Goal: Task Accomplishment & Management: Use online tool/utility

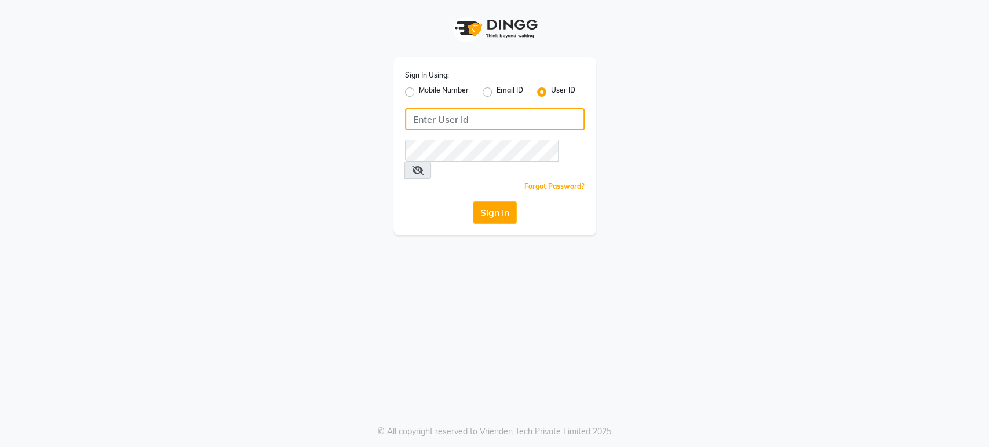
click at [427, 120] on input "Username" at bounding box center [495, 119] width 180 height 22
type input "mkaysalon"
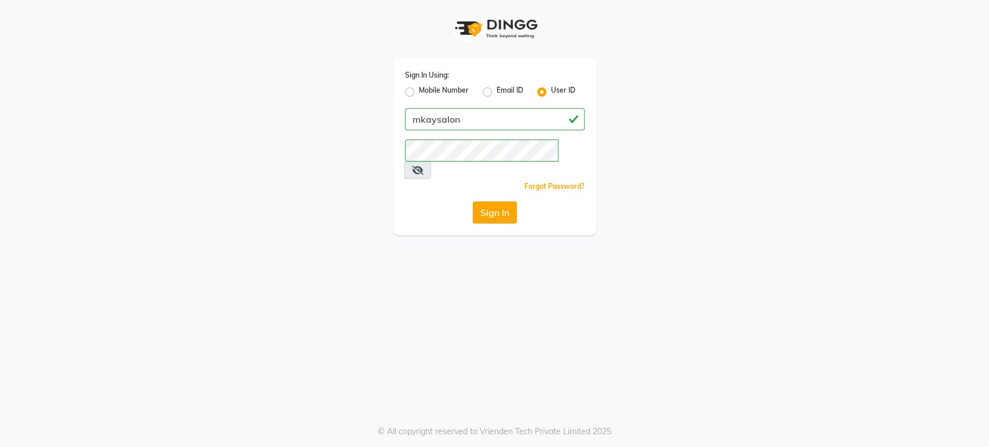
click at [487, 202] on button "Sign In" at bounding box center [495, 213] width 44 height 22
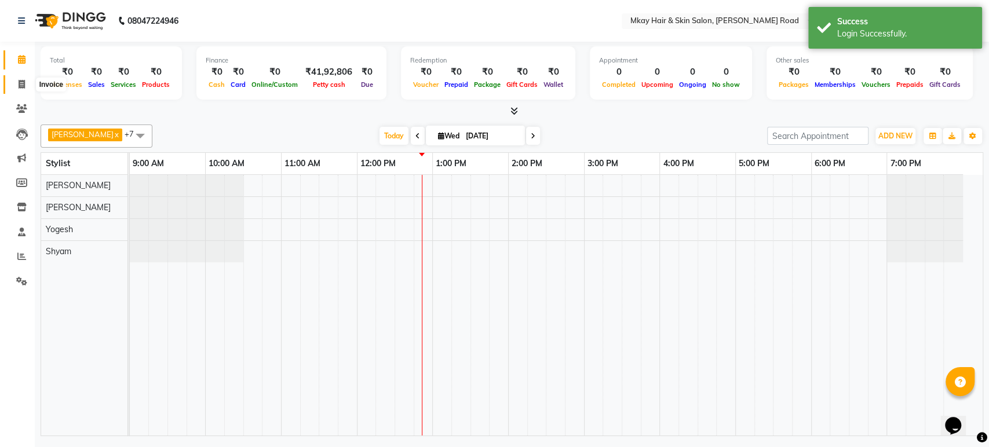
click at [25, 82] on span at bounding box center [22, 84] width 20 height 13
select select "5258"
select select "service"
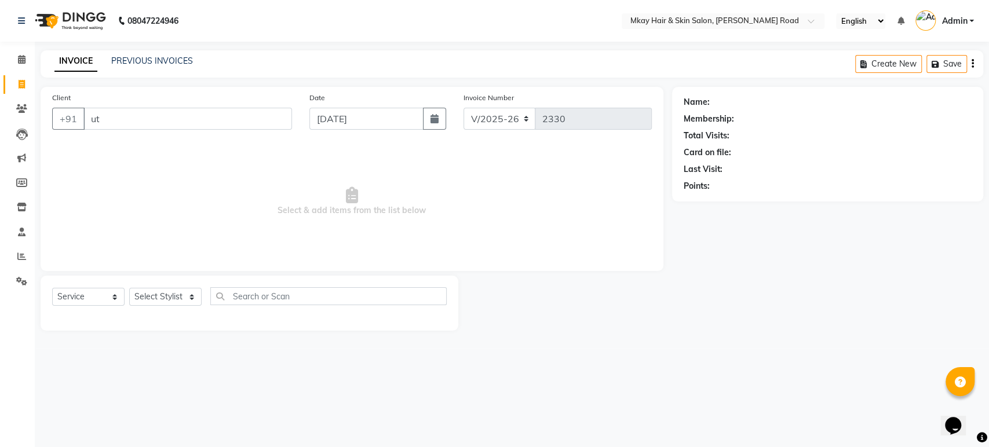
type input "u"
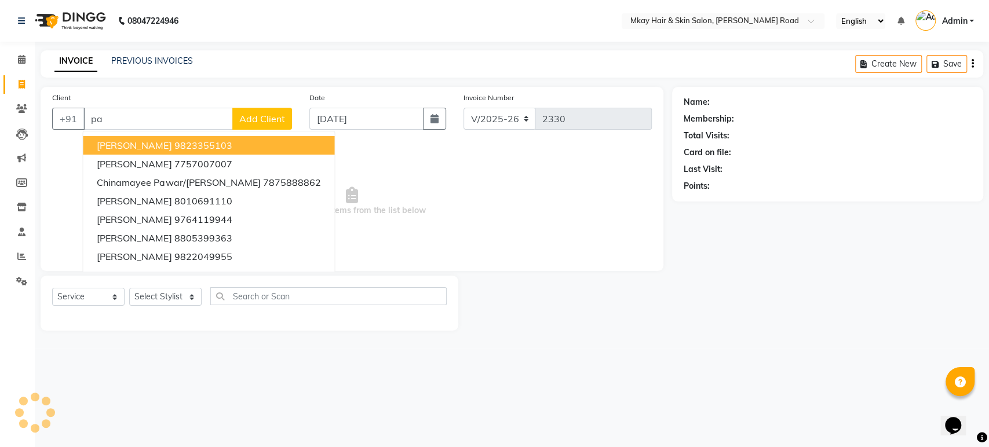
type input "p"
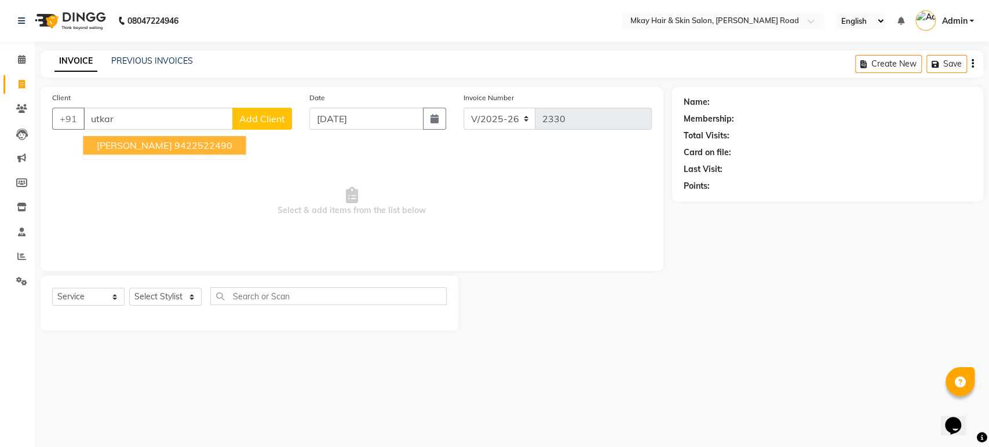
click at [184, 151] on button "utkarsha pawar 9422522490" at bounding box center [164, 145] width 163 height 19
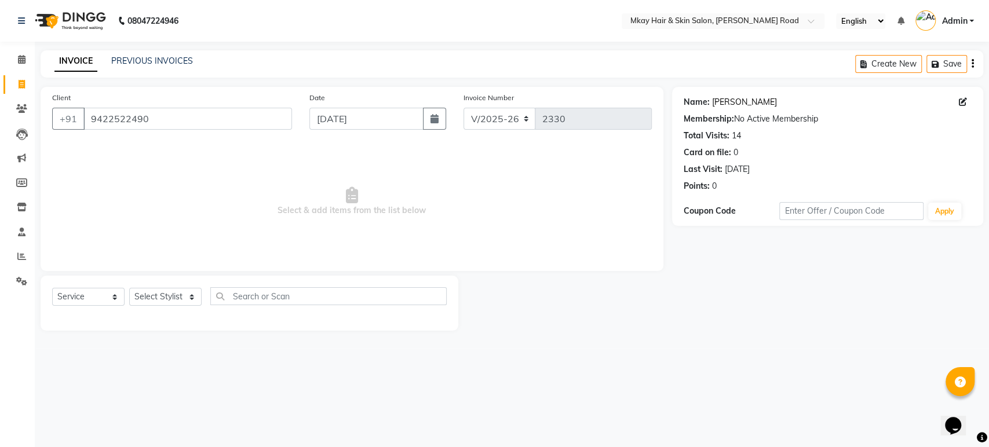
click at [721, 102] on link "Utkarsha Pawar" at bounding box center [744, 102] width 65 height 12
click at [163, 108] on input "9422522490" at bounding box center [187, 119] width 209 height 22
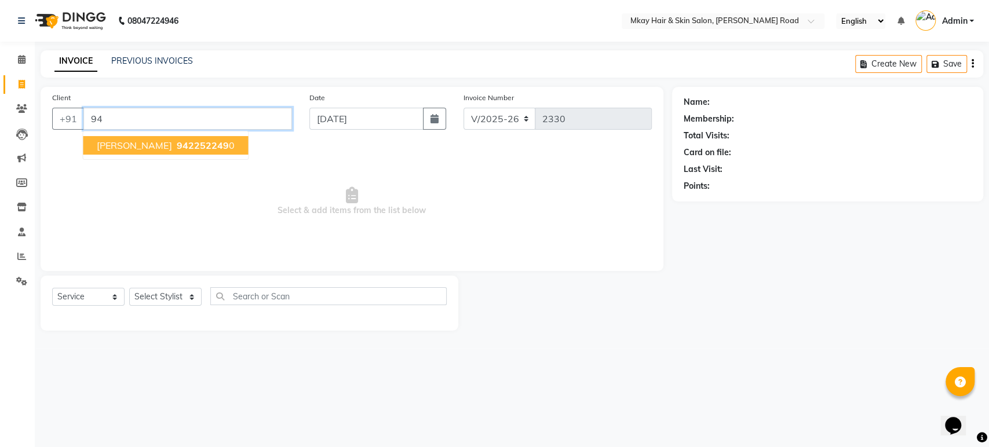
type input "9"
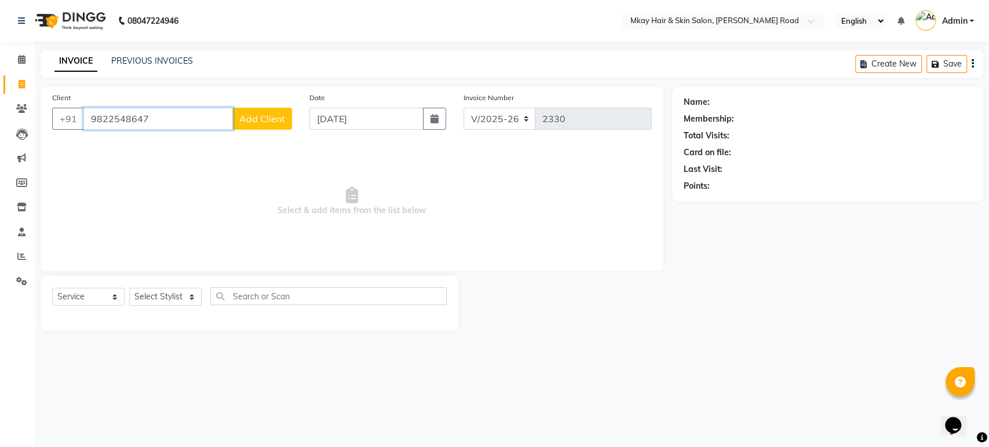
type input "9822548647"
click at [257, 120] on span "Add Client" at bounding box center [262, 119] width 46 height 12
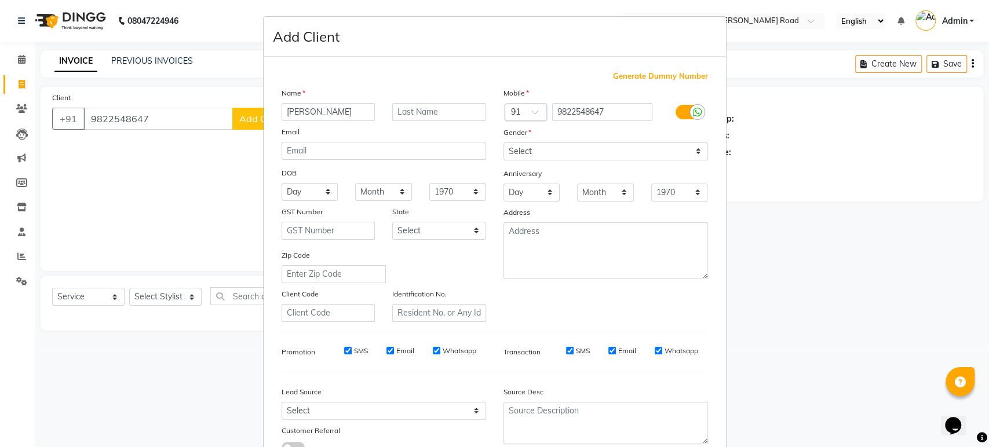
type input "tanvi"
click at [423, 113] on input "text" at bounding box center [439, 112] width 94 height 18
type input "tivari uk"
click at [517, 152] on select "Select Male Female Other Prefer Not To Say" at bounding box center [606, 152] width 205 height 18
select select "[DEMOGRAPHIC_DATA]"
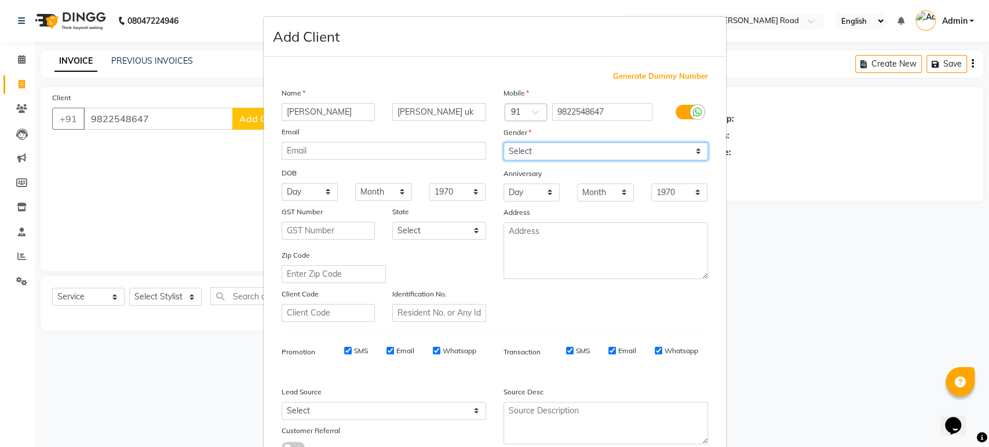
click at [504, 143] on select "Select Male Female Other Prefer Not To Say" at bounding box center [606, 152] width 205 height 18
click at [734, 373] on ngb-modal-window "Add Client Generate Dummy Number Name tanvi tivari uk Email DOB Day 01 02 03 04…" at bounding box center [494, 223] width 989 height 447
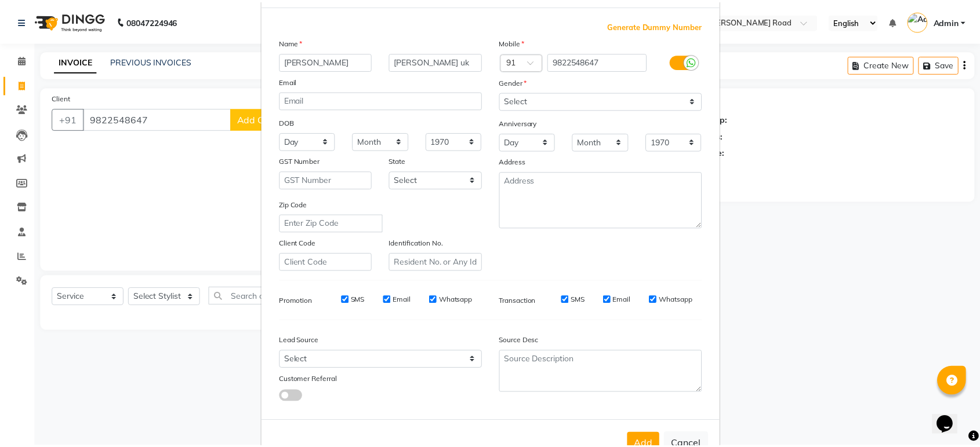
scroll to position [77, 0]
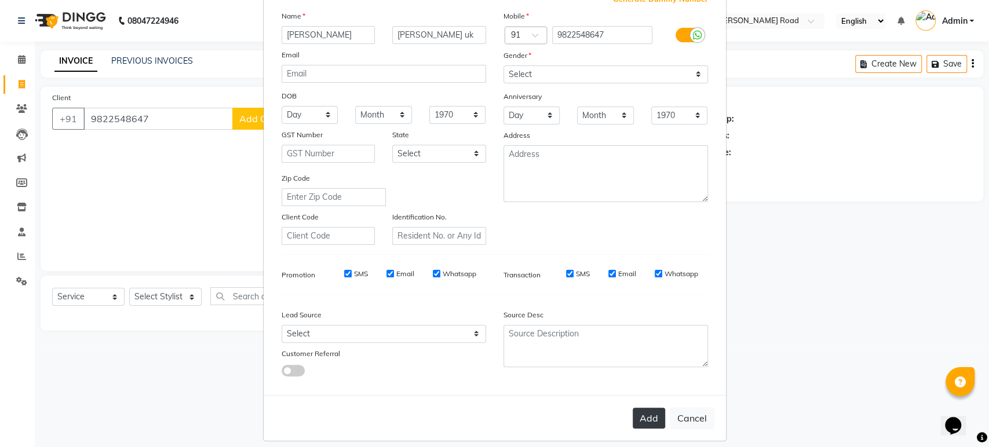
click at [640, 417] on button "Add" at bounding box center [649, 418] width 32 height 21
select select
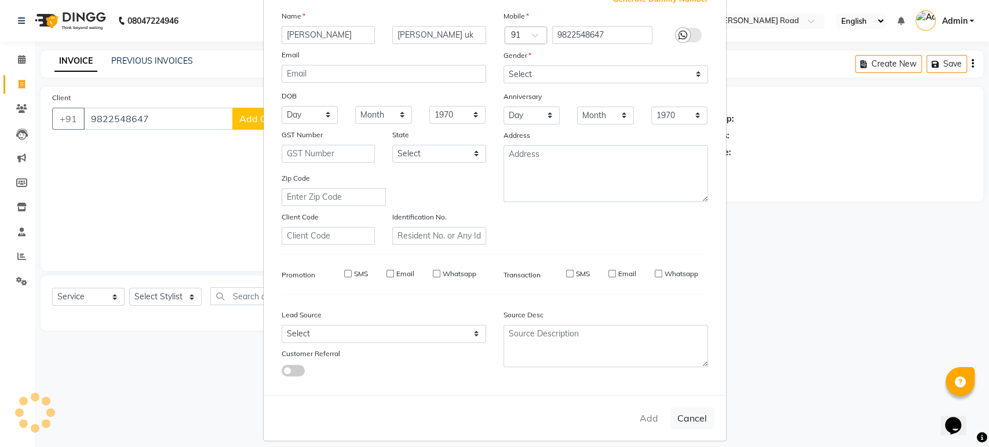
select select
checkbox input "false"
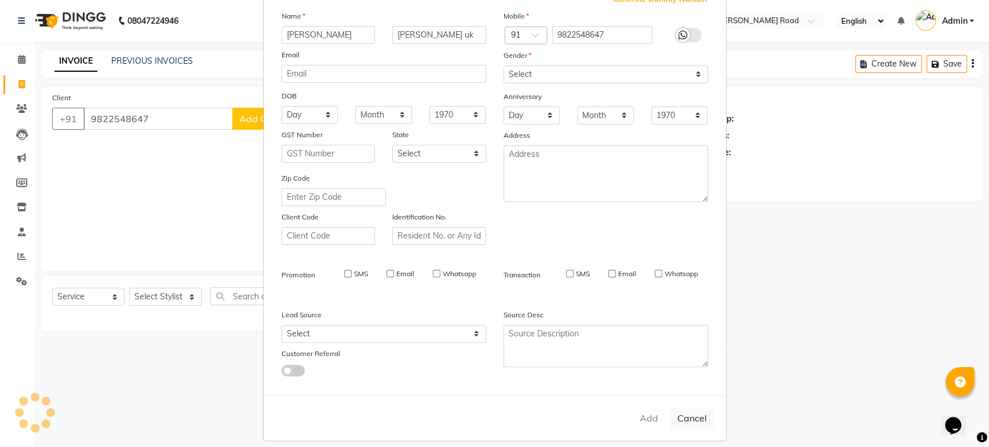
checkbox input "false"
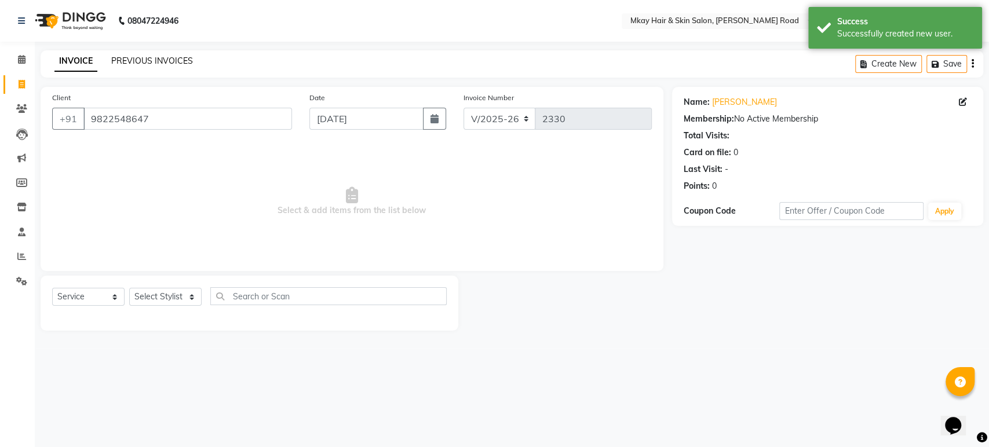
click at [154, 62] on link "PREVIOUS INVOICES" at bounding box center [152, 61] width 82 height 10
click at [160, 296] on select "Select Stylist aarti sathe Isha dixit Mangesh prashant Sambhaji Shyam Yogesh" at bounding box center [165, 297] width 72 height 18
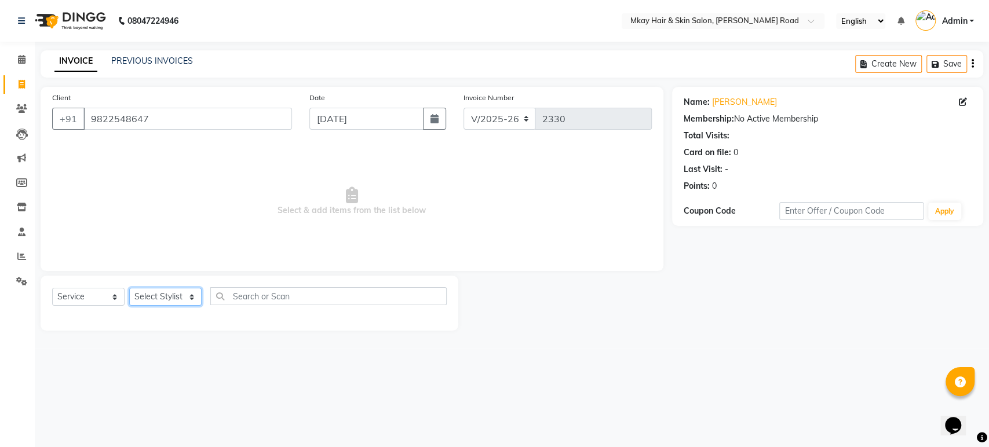
select select "38226"
click at [129, 288] on select "Select Stylist aarti sathe Isha dixit Mangesh prashant Sambhaji Shyam Yogesh" at bounding box center [165, 297] width 72 height 18
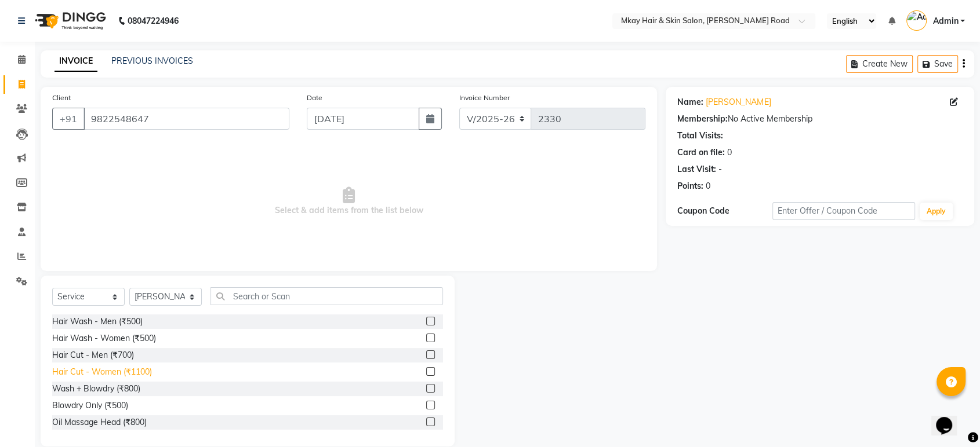
click at [140, 369] on div "Hair Cut - Women (₹1100)" at bounding box center [102, 372] width 100 height 12
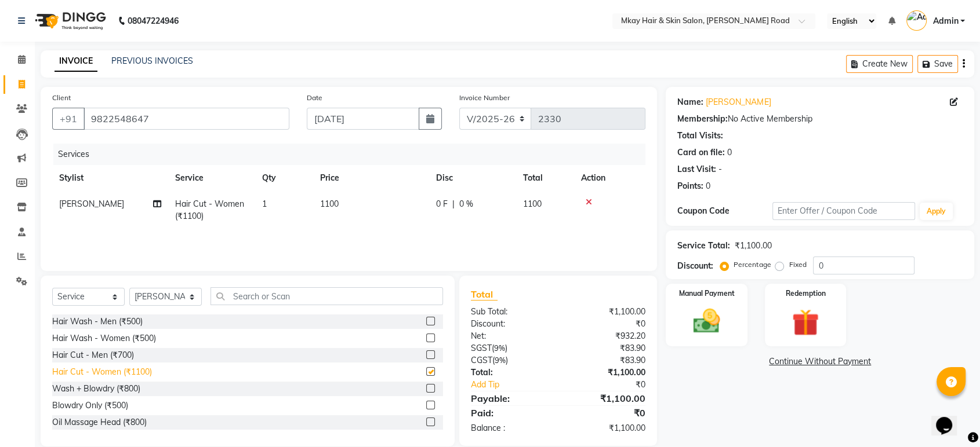
checkbox input "false"
click at [168, 293] on select "Select Stylist aarti sathe Isha dixit Mangesh prashant Sambhaji Shyam Yogesh" at bounding box center [165, 297] width 72 height 18
select select "82666"
click at [129, 288] on select "Select Stylist aarti sathe Isha dixit Mangesh prashant Sambhaji Shyam Yogesh" at bounding box center [165, 297] width 72 height 18
click at [267, 296] on input "text" at bounding box center [326, 296] width 232 height 18
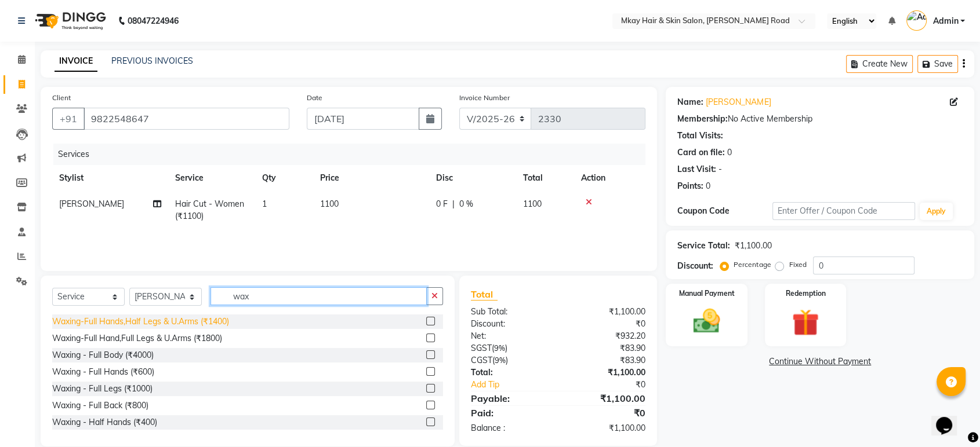
type input "wax"
click at [176, 323] on div "Waxing-Full Hands,Half Legs & U.Arms (₹1400)" at bounding box center [140, 322] width 177 height 12
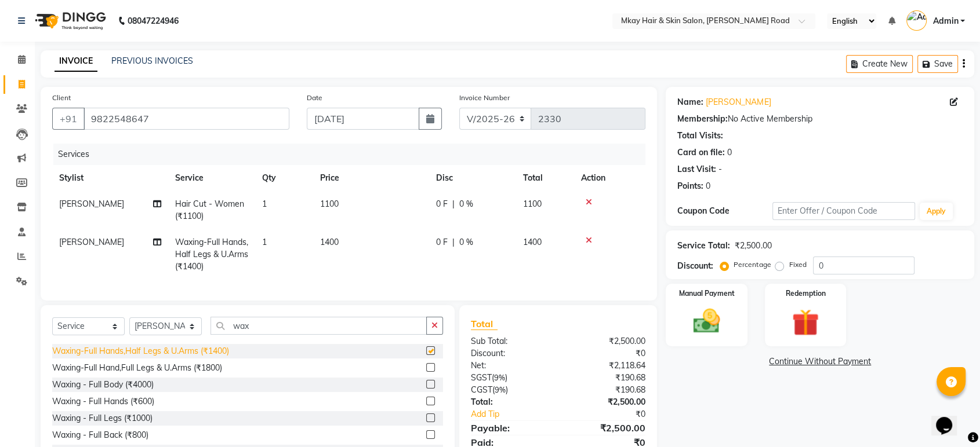
checkbox input "false"
click at [339, 259] on td "1400" at bounding box center [371, 255] width 116 height 50
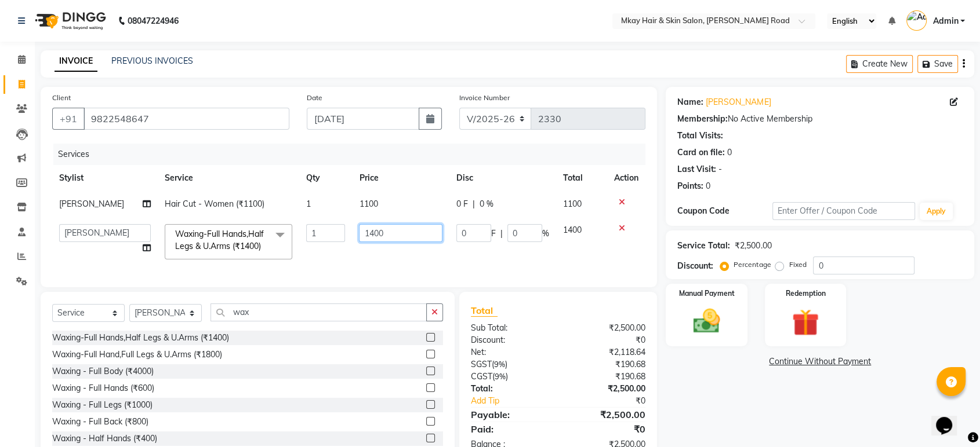
click at [392, 231] on input "1400" at bounding box center [400, 233] width 83 height 18
type input "1950"
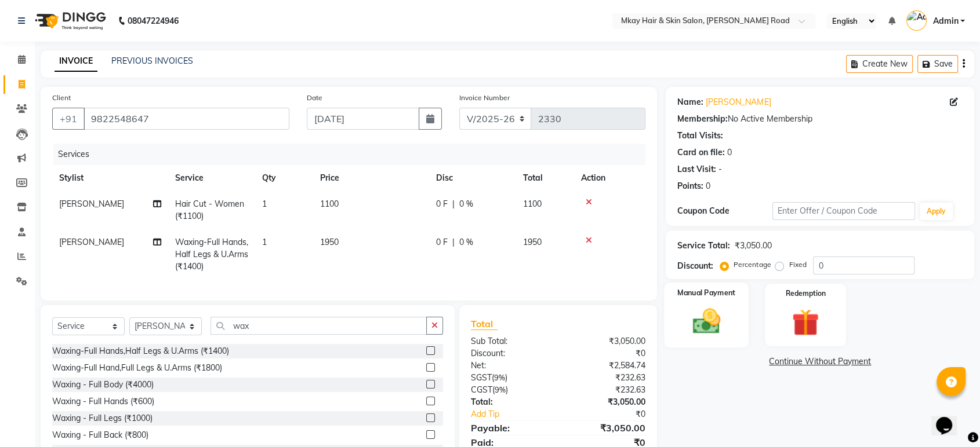
click at [696, 318] on img at bounding box center [705, 321] width 45 height 32
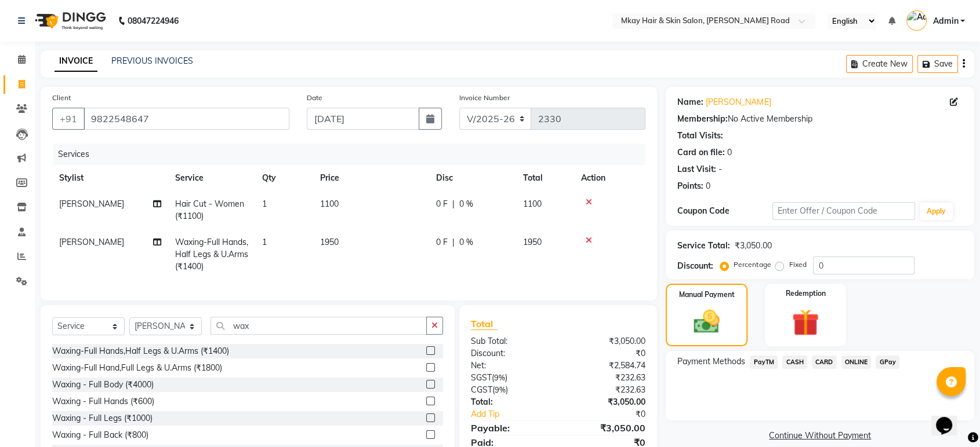
click at [883, 362] on span "GPay" at bounding box center [887, 362] width 24 height 13
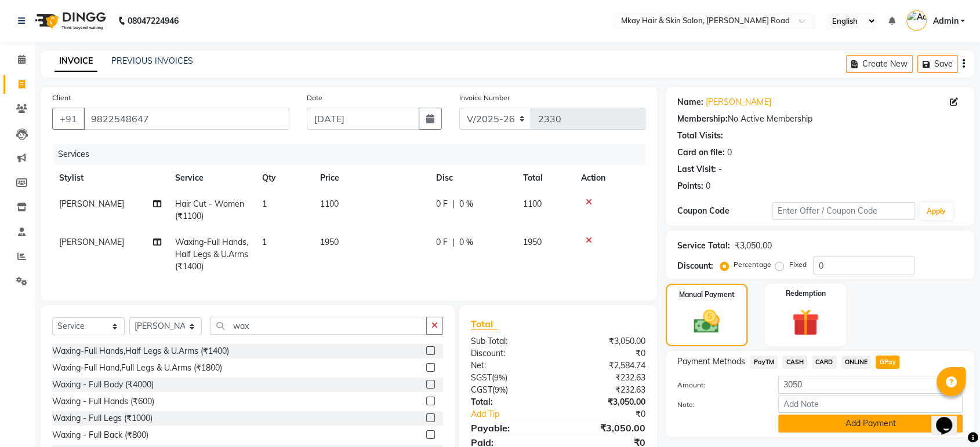
click at [893, 428] on button "Add Payment" at bounding box center [870, 424] width 184 height 18
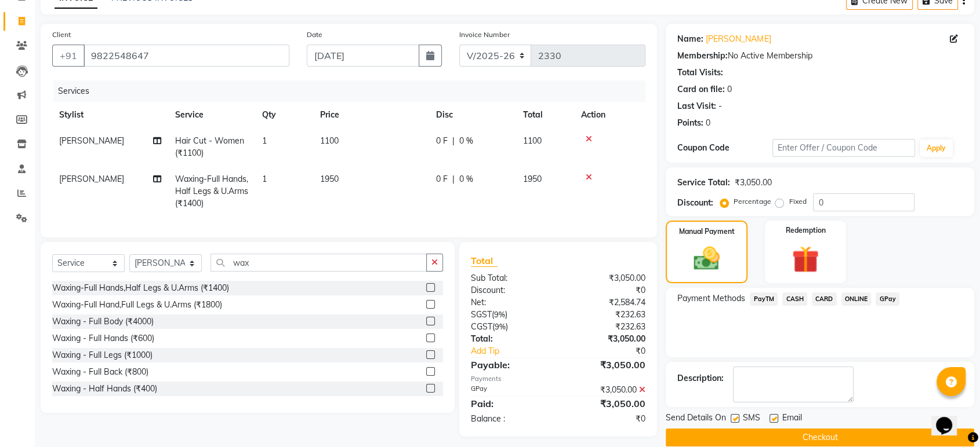
scroll to position [79, 0]
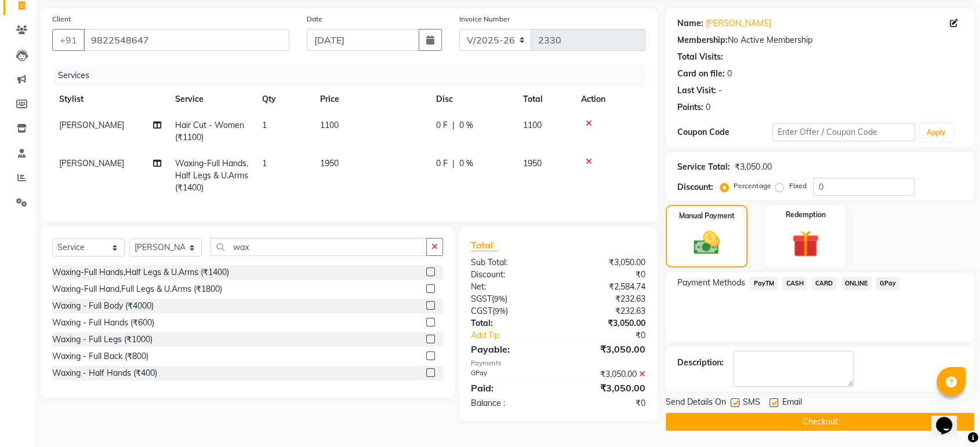
click at [736, 404] on label at bounding box center [734, 403] width 9 height 9
click at [736, 404] on input "checkbox" at bounding box center [734, 404] width 8 height 8
checkbox input "false"
click at [773, 402] on label at bounding box center [773, 403] width 9 height 9
click at [773, 402] on input "checkbox" at bounding box center [773, 404] width 8 height 8
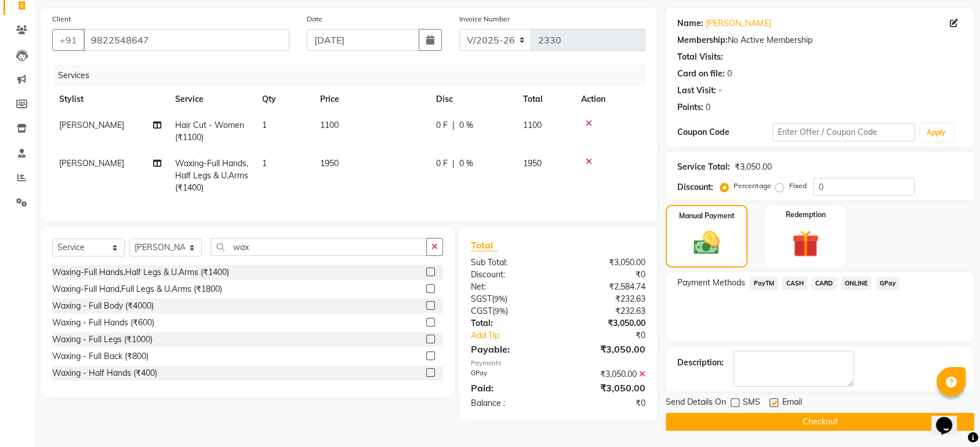
checkbox input "false"
click at [778, 420] on button "Checkout" at bounding box center [819, 422] width 308 height 18
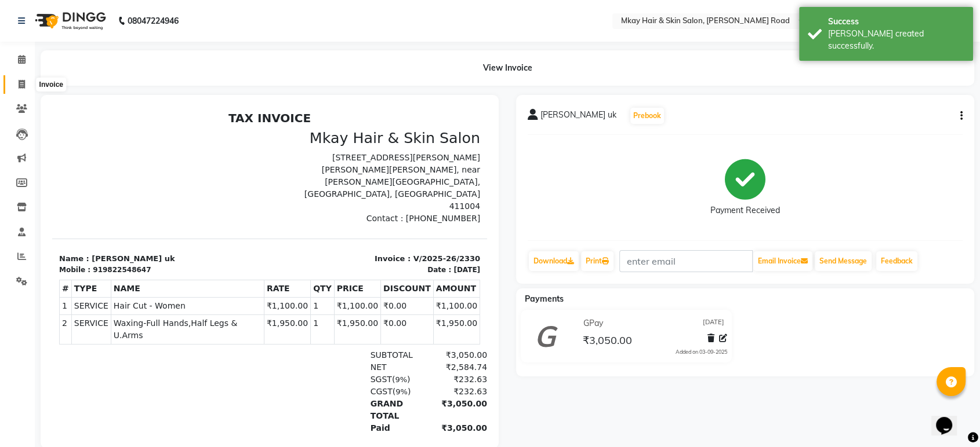
click at [23, 85] on icon at bounding box center [22, 84] width 6 height 9
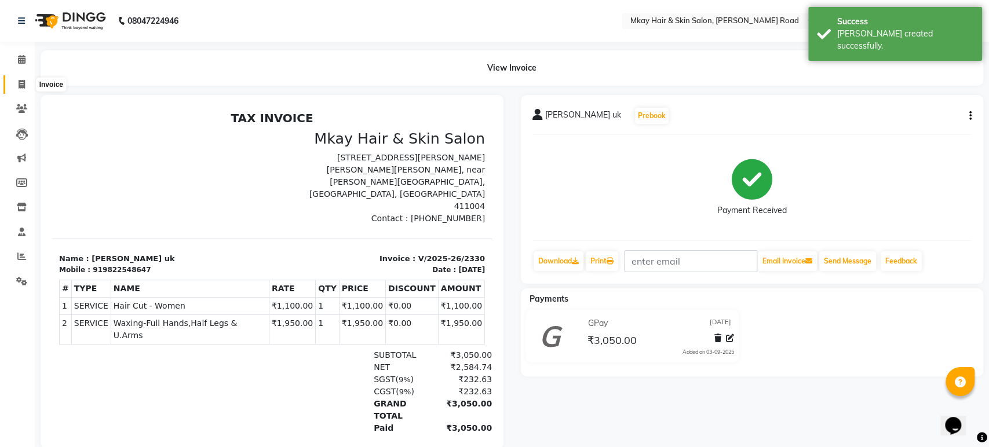
select select "5258"
select select "service"
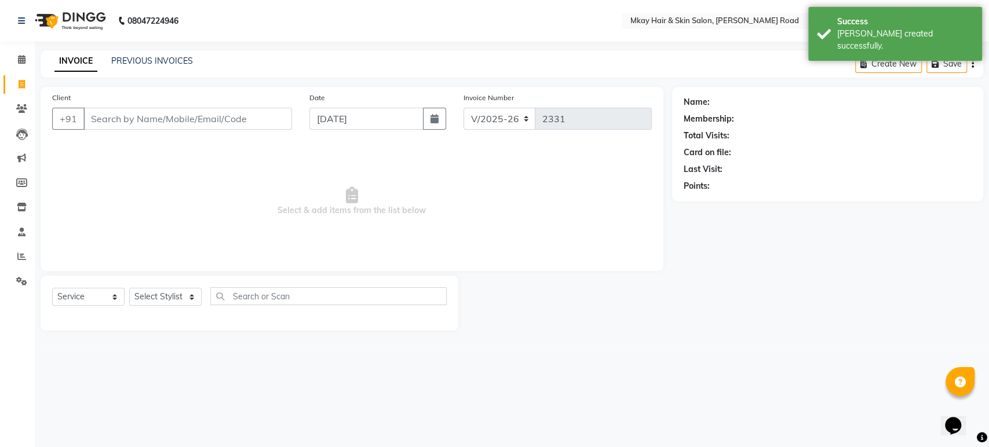
type input "k"
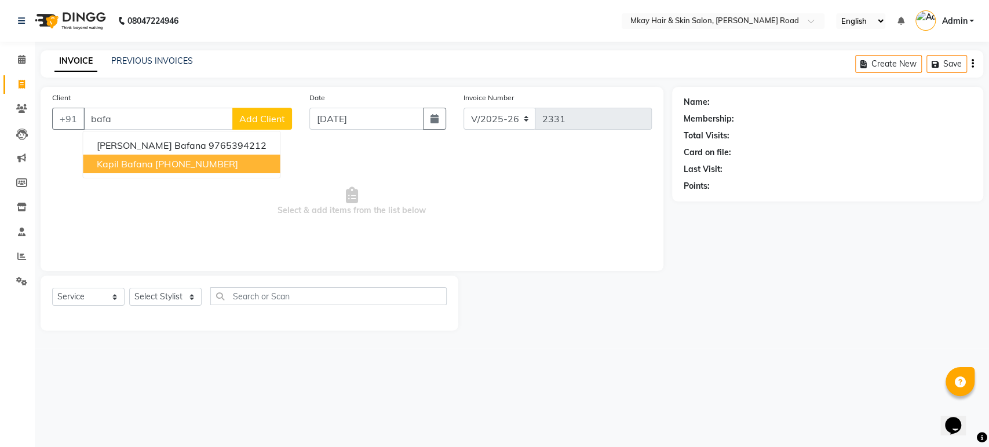
click at [130, 162] on span "kapil bafana" at bounding box center [125, 164] width 56 height 12
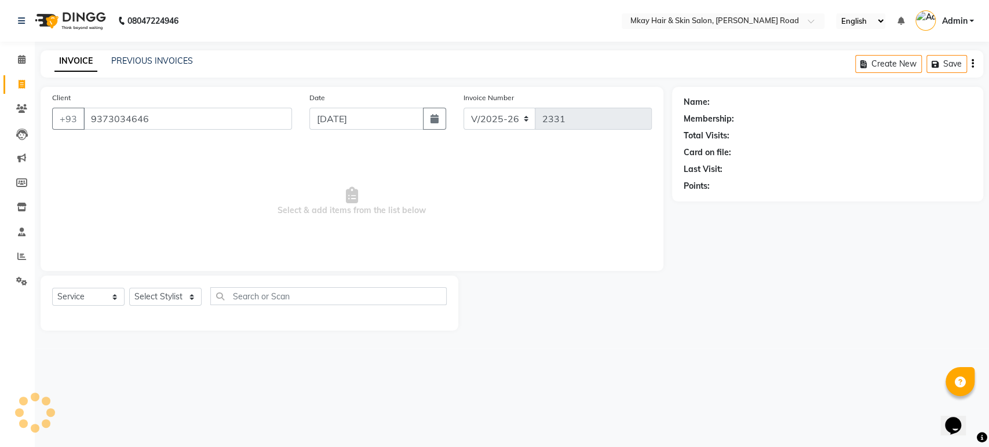
type input "9373034646"
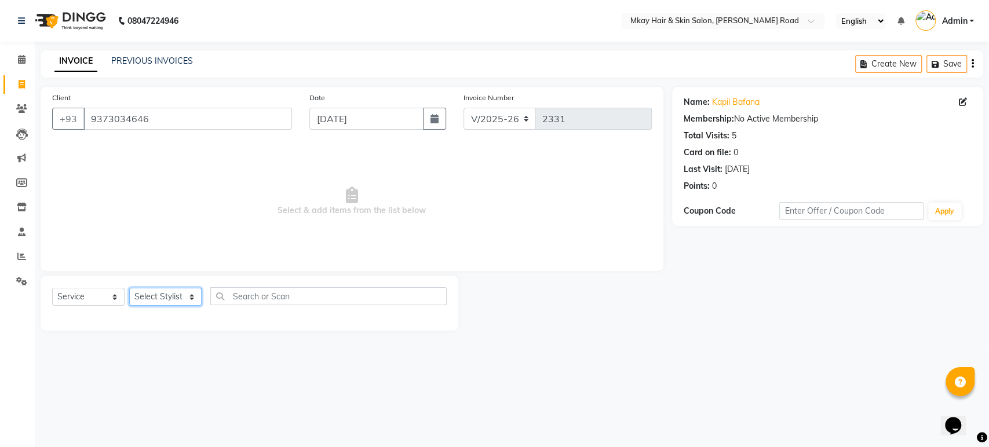
click at [151, 296] on select "Select Stylist aarti sathe Isha dixit Mangesh prashant Sambhaji Shyam Yogesh" at bounding box center [165, 297] width 72 height 18
select select "38227"
click at [129, 288] on select "Select Stylist aarti sathe Isha dixit Mangesh prashant Sambhaji Shyam Yogesh" at bounding box center [165, 297] width 72 height 18
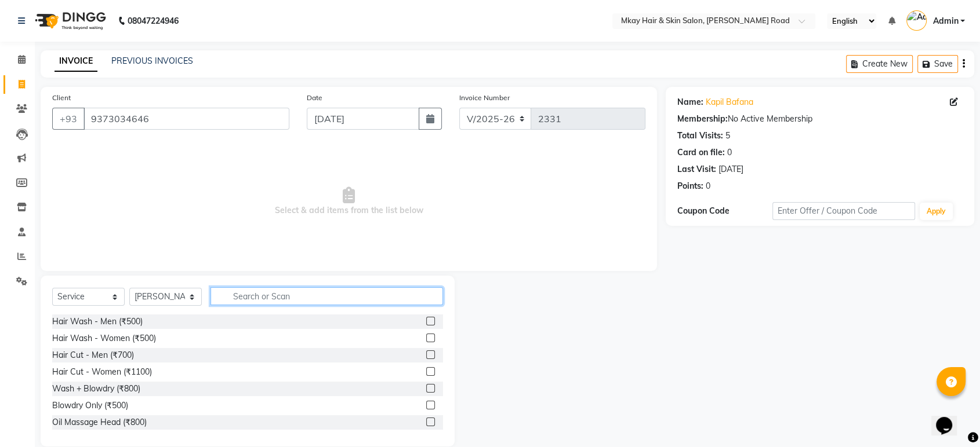
click at [250, 294] on input "text" at bounding box center [326, 296] width 232 height 18
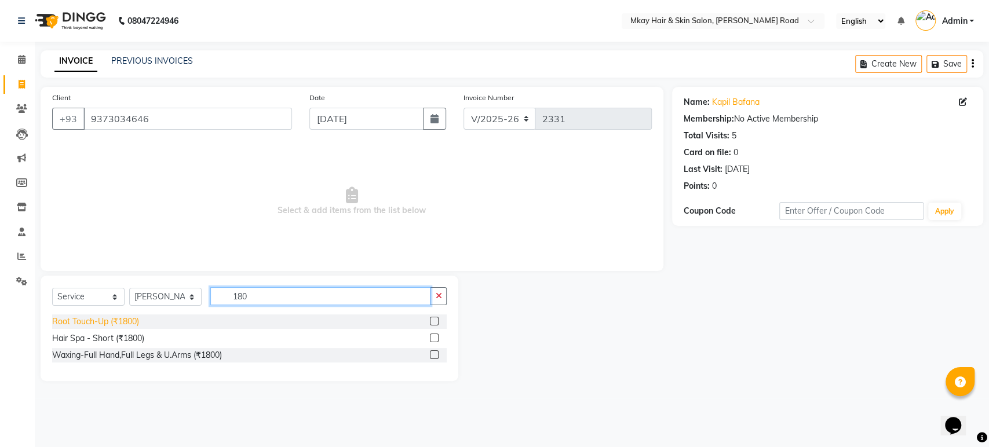
type input "180"
click at [118, 319] on div "Root Touch-Up (₹1800)" at bounding box center [95, 322] width 87 height 12
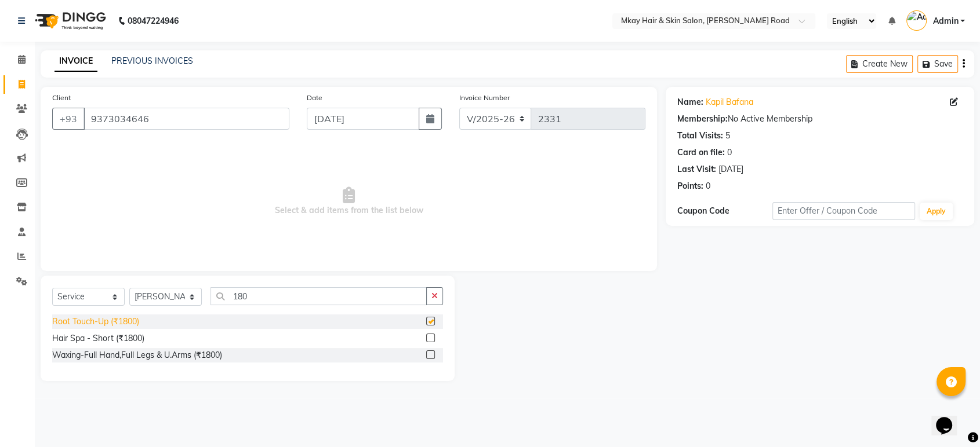
checkbox input "false"
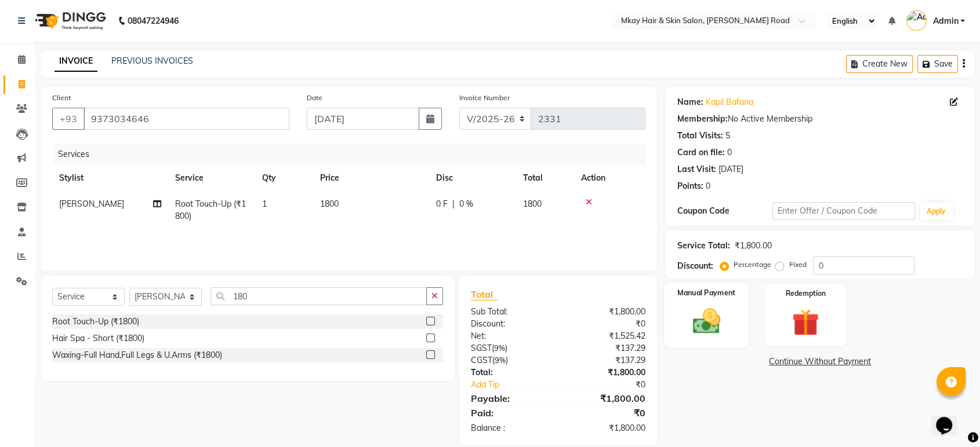
click at [730, 305] on div "Manual Payment" at bounding box center [706, 315] width 85 height 65
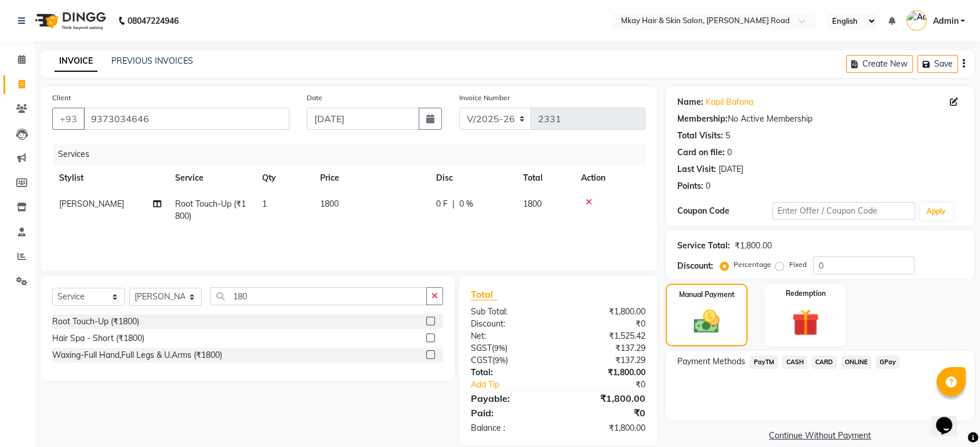
click at [352, 212] on td "1800" at bounding box center [371, 210] width 116 height 38
select select "38227"
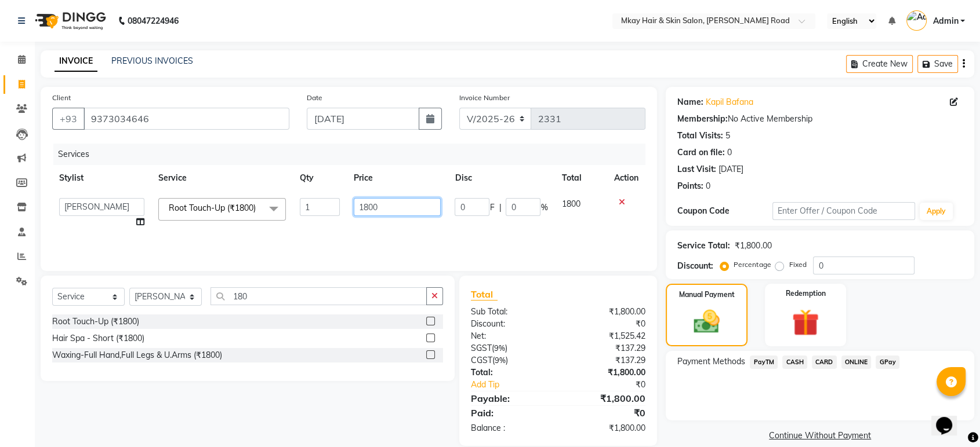
click at [385, 204] on input "1800" at bounding box center [398, 207] width 88 height 18
type input "1500"
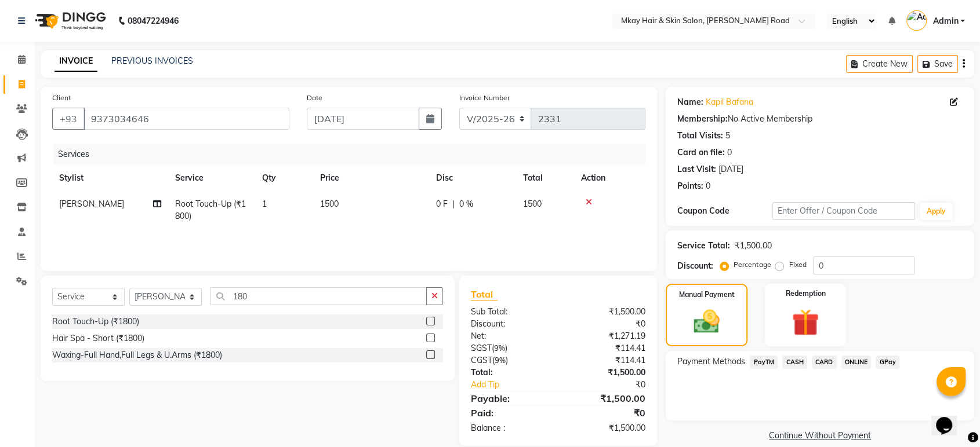
click at [796, 363] on span "CASH" at bounding box center [794, 362] width 25 height 13
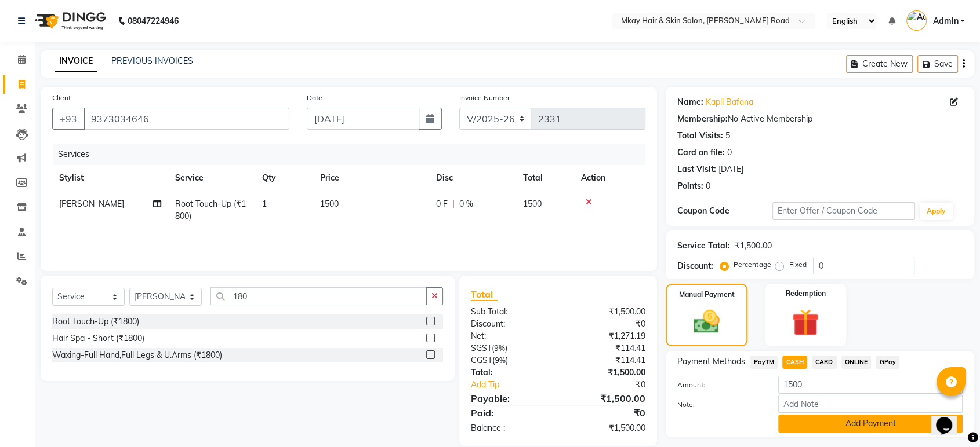
click at [825, 424] on button "Add Payment" at bounding box center [870, 424] width 184 height 18
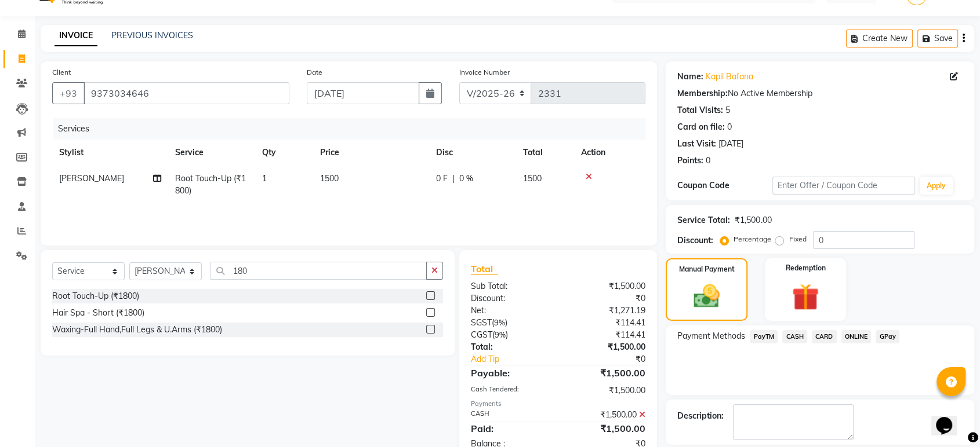
scroll to position [79, 0]
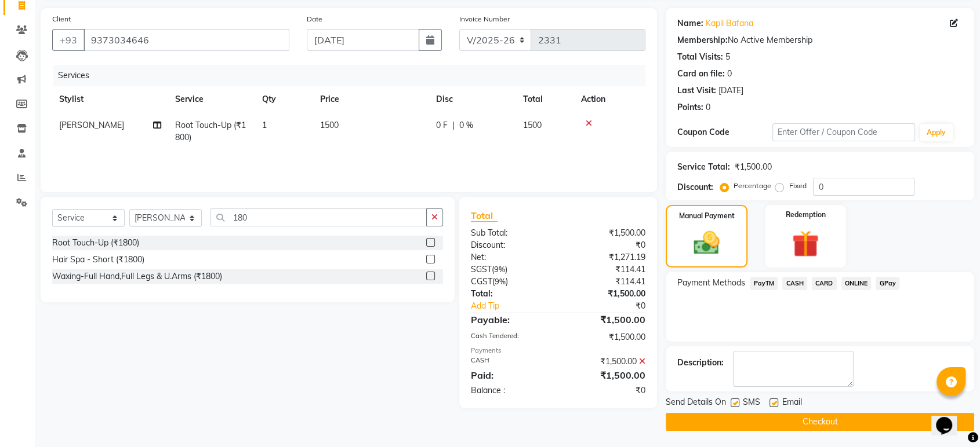
click at [734, 404] on label at bounding box center [734, 403] width 9 height 9
click at [734, 404] on input "checkbox" at bounding box center [734, 404] width 8 height 8
checkbox input "false"
click at [771, 403] on label at bounding box center [773, 403] width 9 height 9
click at [771, 403] on input "checkbox" at bounding box center [773, 404] width 8 height 8
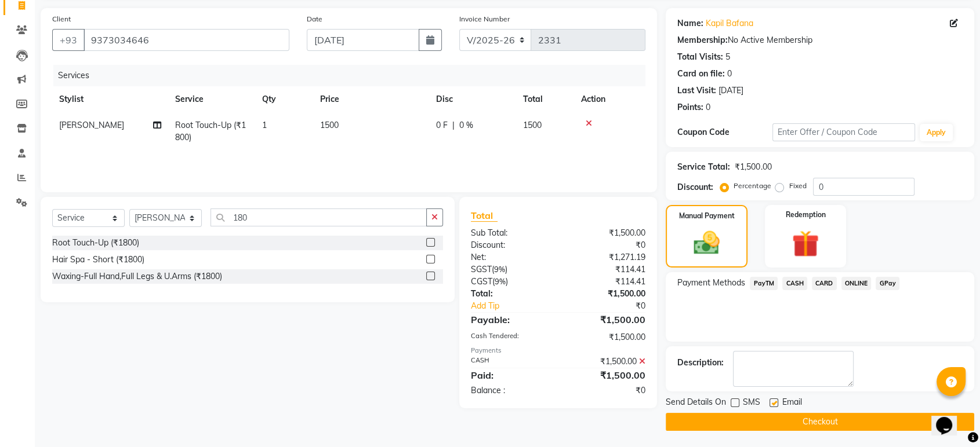
checkbox input "false"
click at [776, 420] on button "Checkout" at bounding box center [819, 422] width 308 height 18
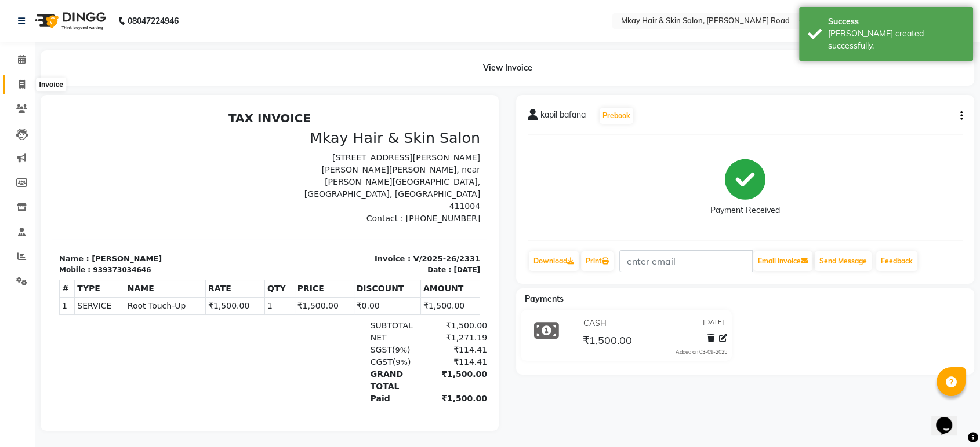
click at [20, 82] on icon at bounding box center [22, 84] width 6 height 9
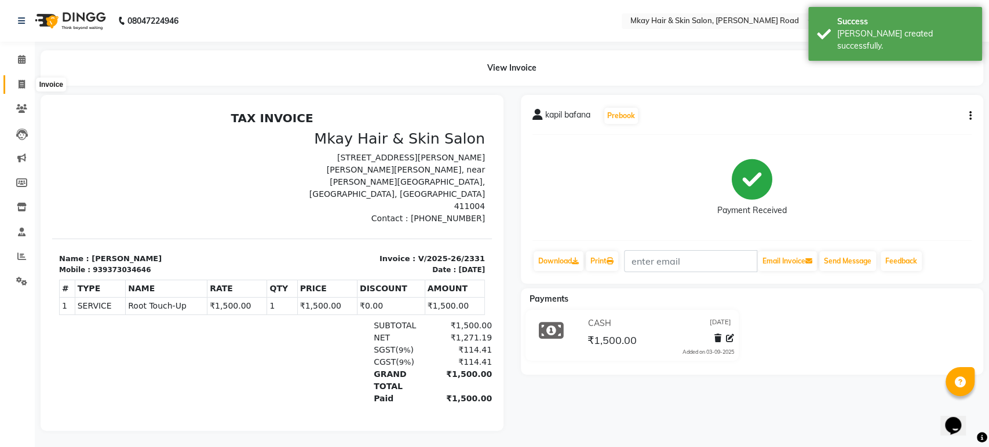
select select "5258"
select select "service"
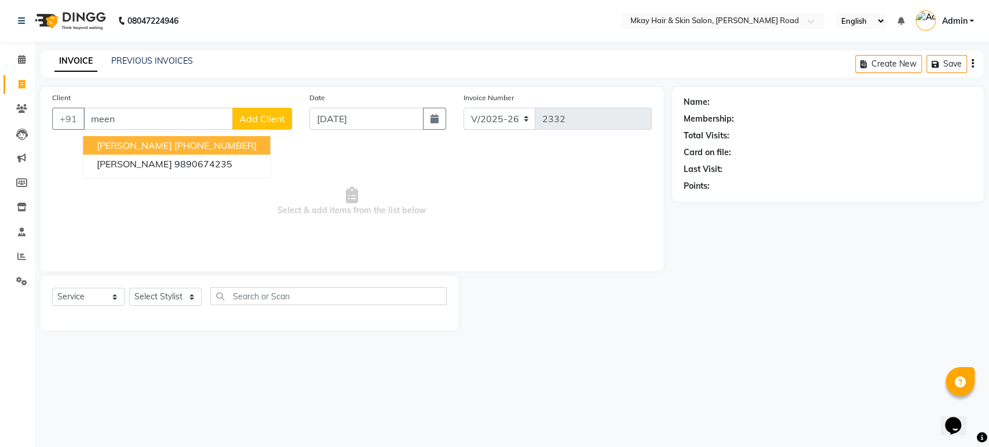
click at [142, 147] on span "meenakshi pandit" at bounding box center [134, 146] width 75 height 12
type input "9822301567"
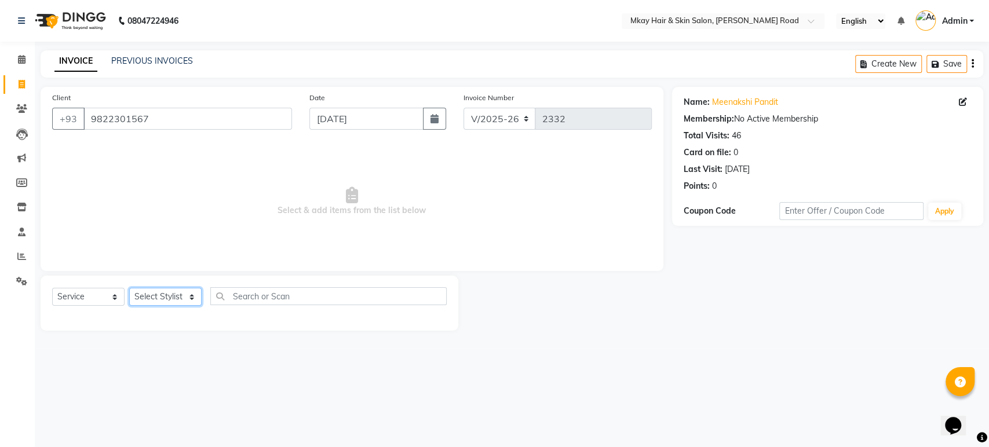
click at [178, 296] on select "Select Stylist aarti sathe Isha dixit Mangesh prashant Sambhaji Shyam Yogesh" at bounding box center [165, 297] width 72 height 18
select select "38228"
click at [129, 288] on select "Select Stylist aarti sathe Isha dixit Mangesh prashant Sambhaji Shyam Yogesh" at bounding box center [165, 297] width 72 height 18
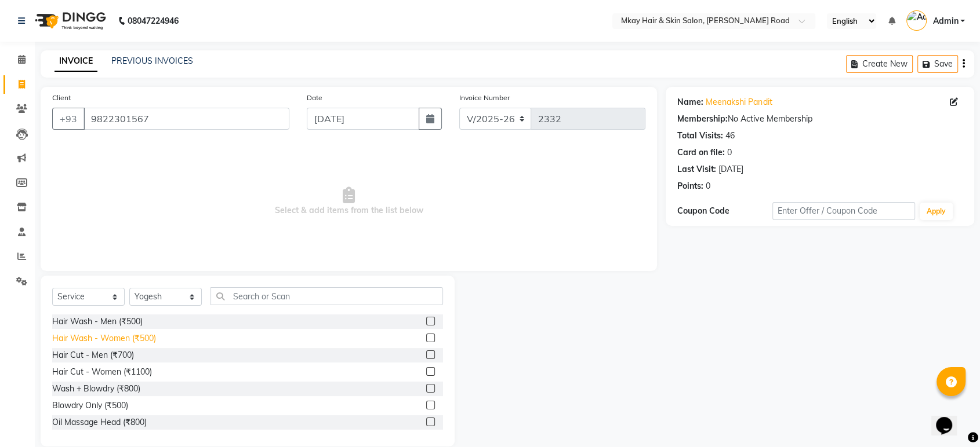
click at [113, 340] on div "Hair Wash - Women (₹500)" at bounding box center [104, 339] width 104 height 12
checkbox input "false"
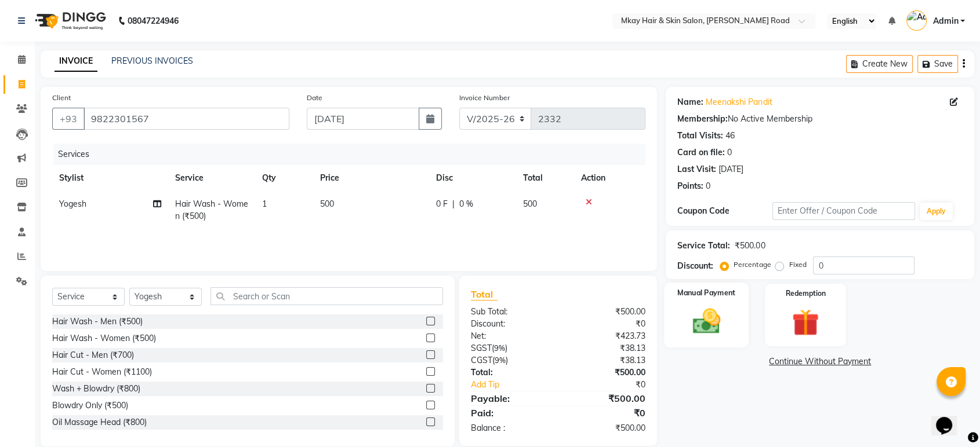
click at [720, 322] on img at bounding box center [705, 321] width 45 height 32
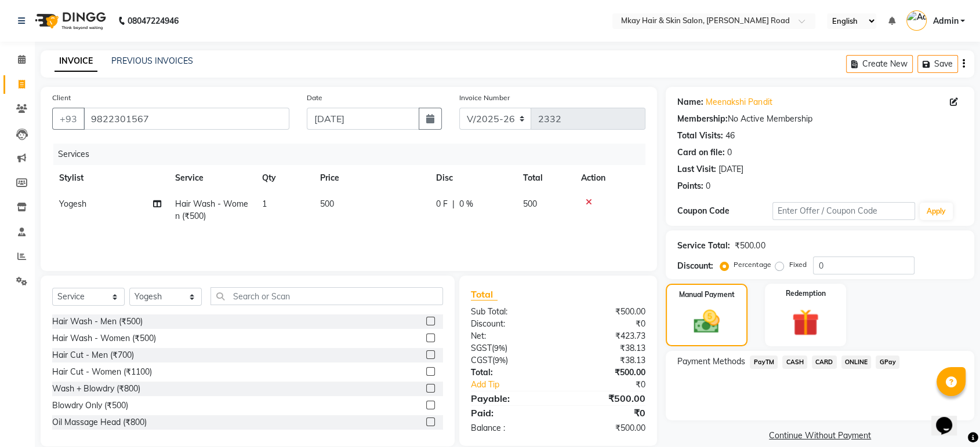
click at [883, 362] on span "GPay" at bounding box center [887, 362] width 24 height 13
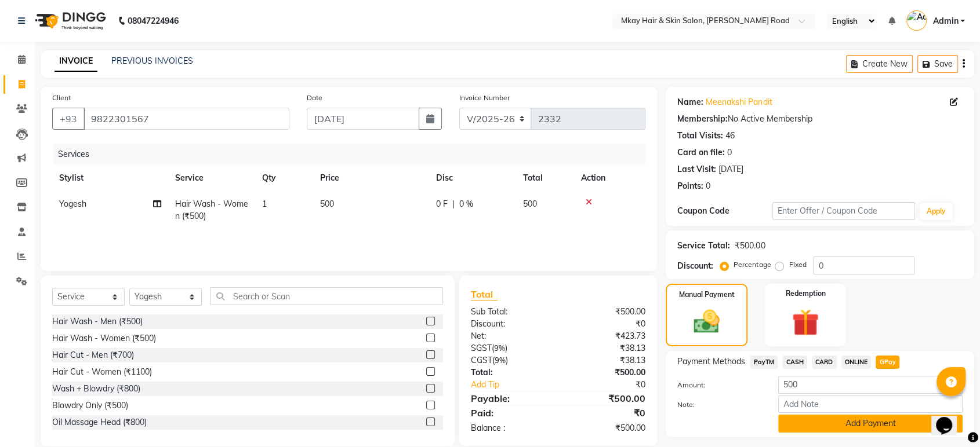
click at [875, 421] on button "Add Payment" at bounding box center [870, 424] width 184 height 18
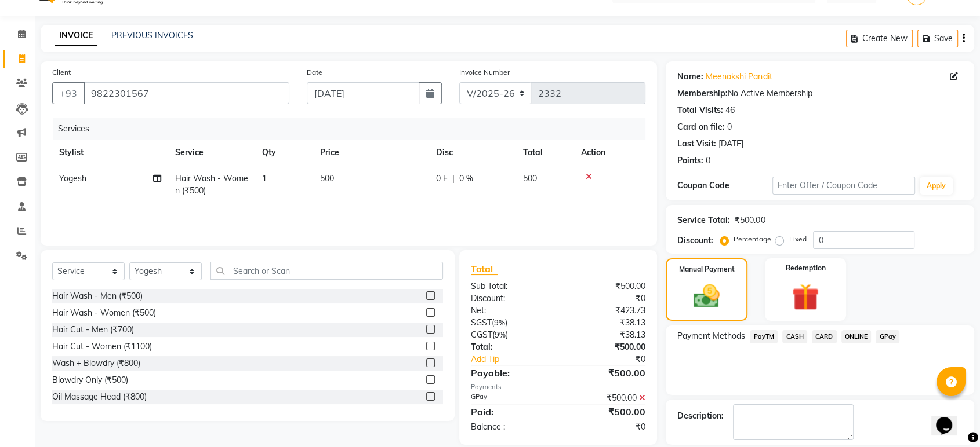
scroll to position [79, 0]
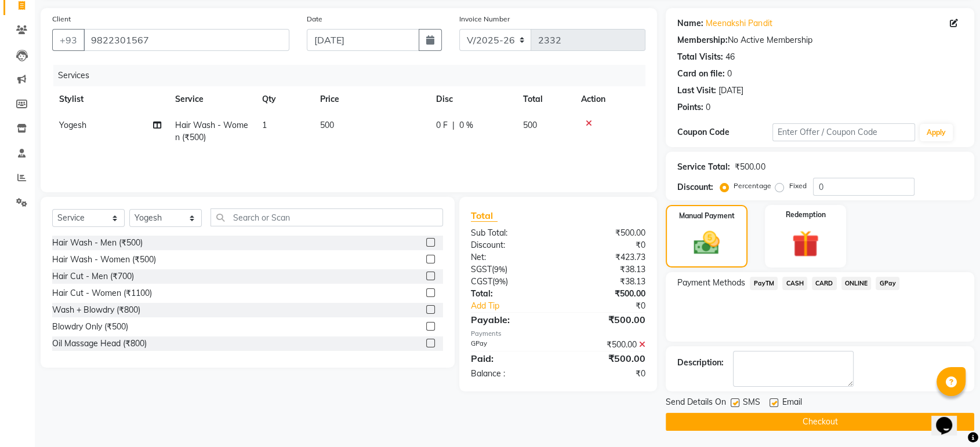
click at [729, 402] on div "Send Details On SMS Email" at bounding box center [819, 403] width 308 height 14
click at [733, 402] on label at bounding box center [734, 403] width 9 height 9
click at [733, 402] on input "checkbox" at bounding box center [734, 404] width 8 height 8
checkbox input "false"
click at [773, 399] on label at bounding box center [773, 403] width 9 height 9
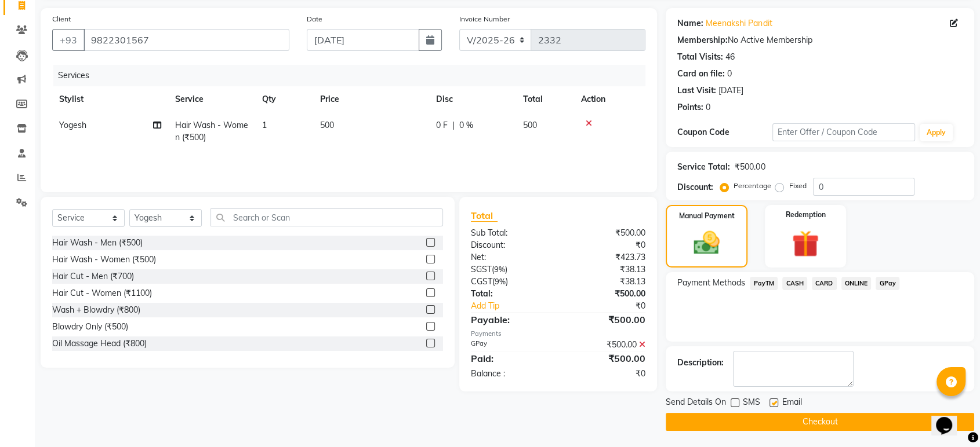
click at [773, 400] on input "checkbox" at bounding box center [773, 404] width 8 height 8
checkbox input "false"
click at [780, 423] on button "Checkout" at bounding box center [819, 422] width 308 height 18
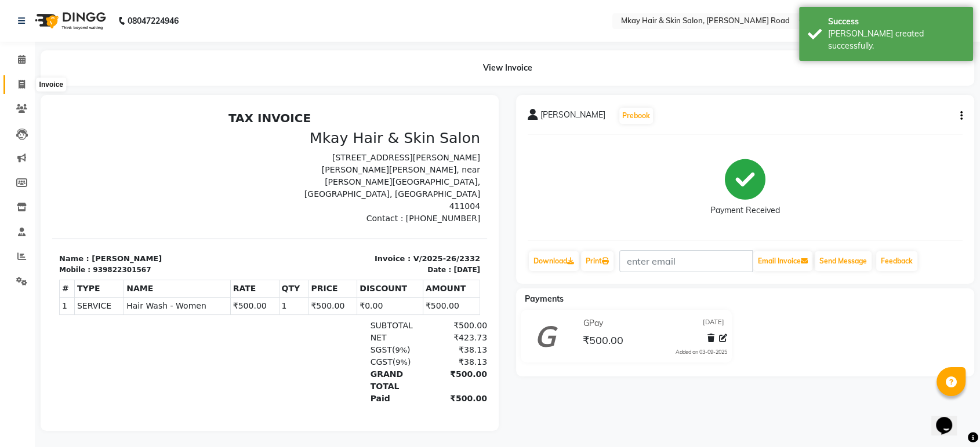
click at [17, 85] on span at bounding box center [22, 84] width 20 height 13
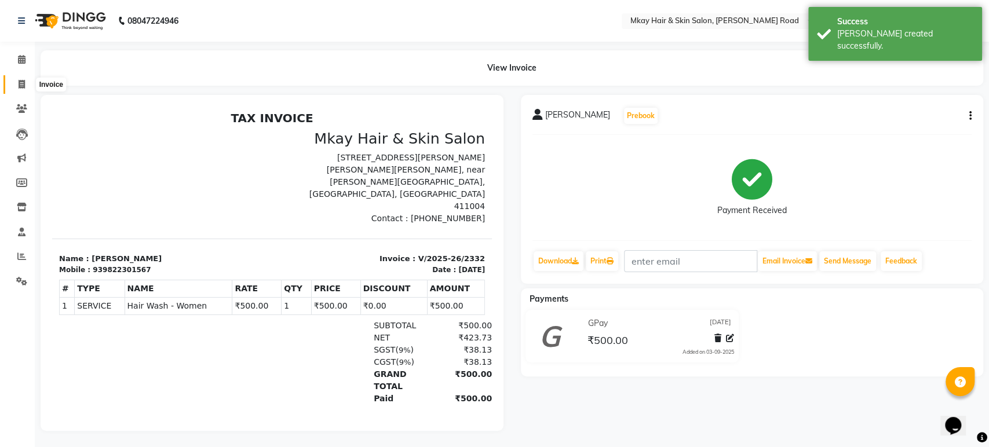
select select "5258"
select select "service"
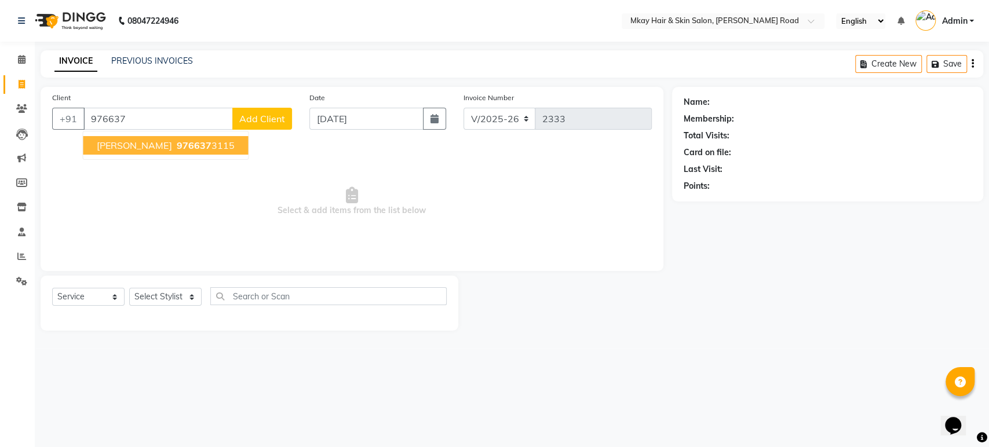
click at [137, 148] on span "shilpa shaha" at bounding box center [134, 146] width 75 height 12
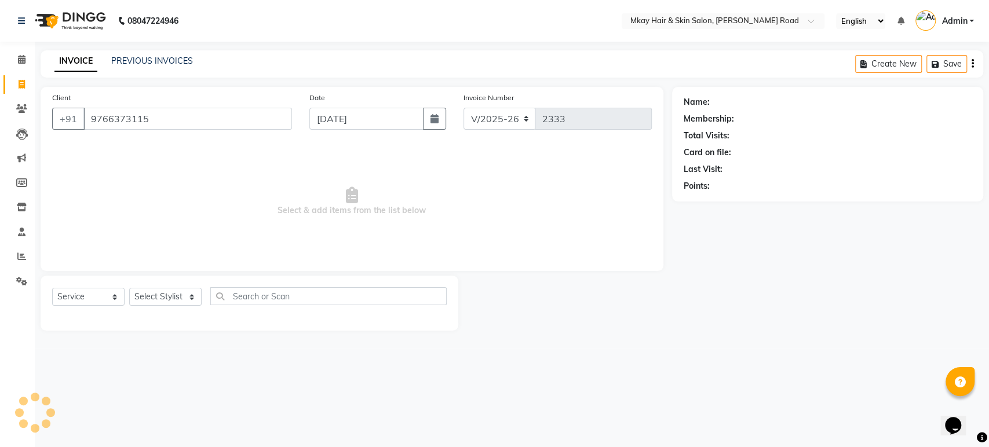
type input "9766373115"
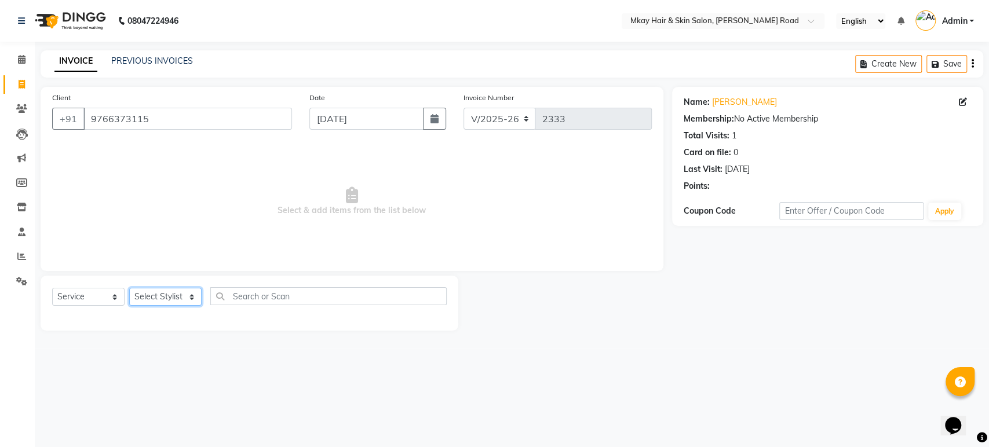
click at [161, 296] on select "Select Stylist aarti sathe Isha dixit Mangesh prashant Sambhaji Shyam Yogesh" at bounding box center [165, 297] width 72 height 18
select select "38226"
click at [129, 288] on select "Select Stylist aarti sathe Isha dixit Mangesh prashant Sambhaji Shyam Yogesh" at bounding box center [165, 297] width 72 height 18
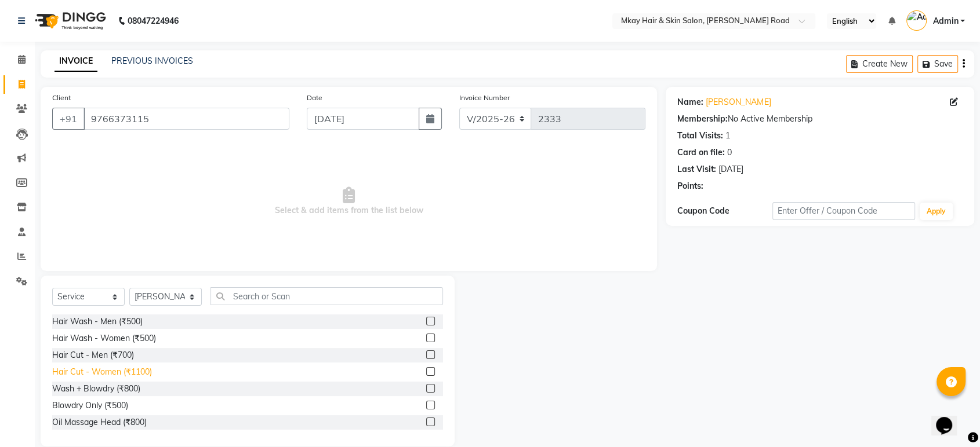
click at [95, 370] on div "Hair Cut - Women (₹1100)" at bounding box center [102, 372] width 100 height 12
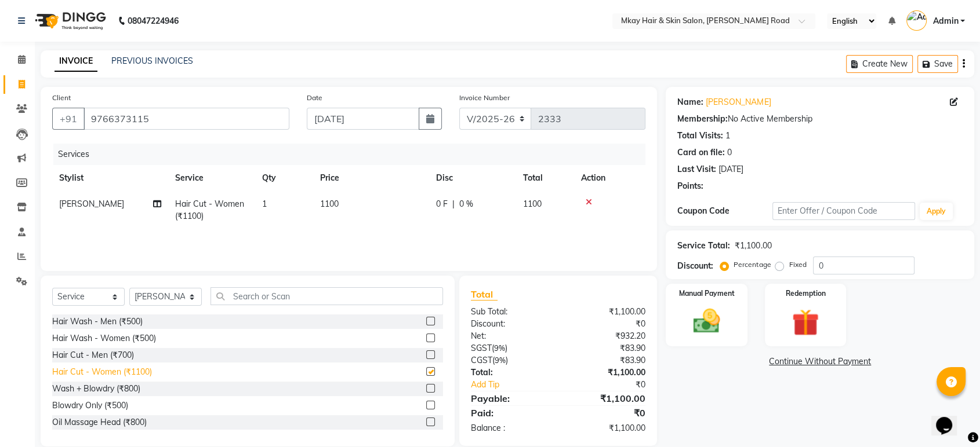
checkbox input "false"
click at [715, 308] on img at bounding box center [705, 321] width 45 height 32
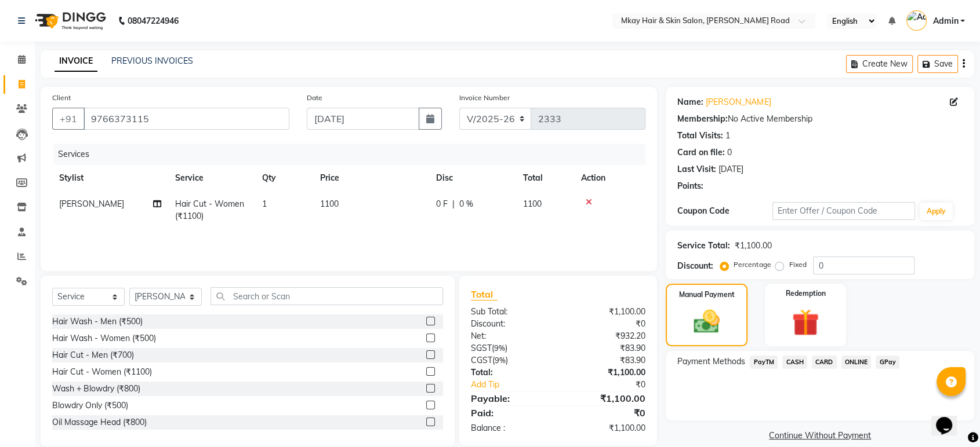
click at [886, 361] on span "GPay" at bounding box center [887, 362] width 24 height 13
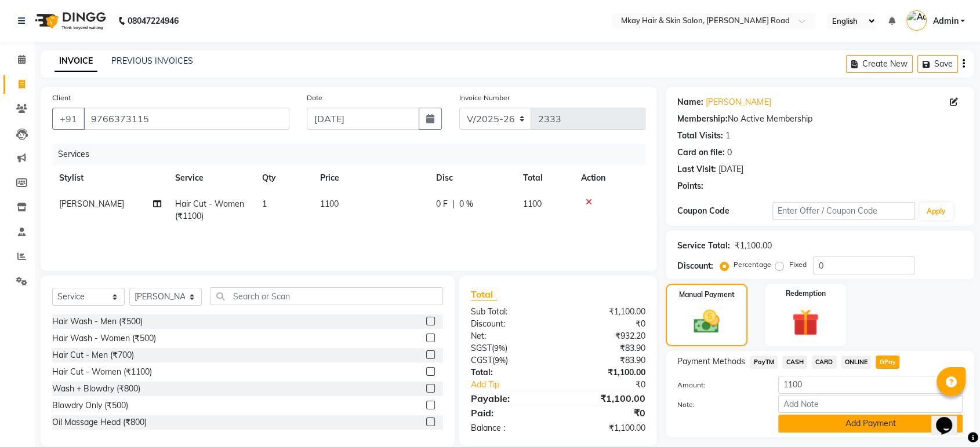
click at [882, 421] on button "Add Payment" at bounding box center [870, 424] width 184 height 18
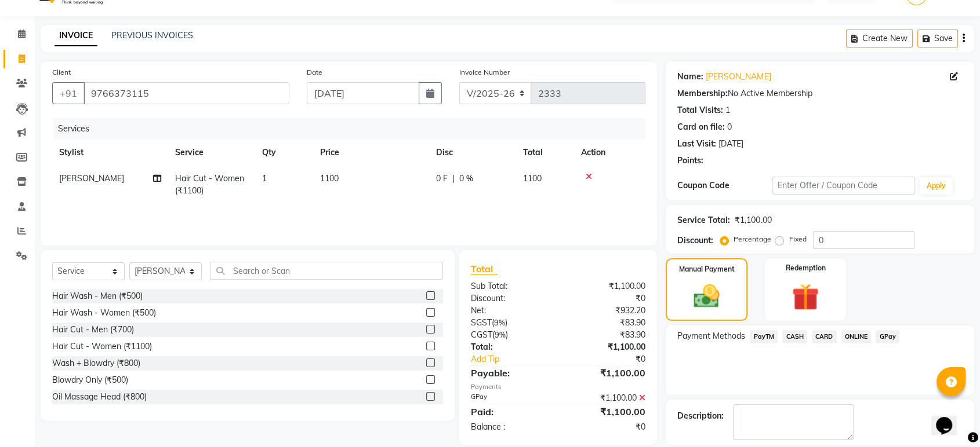
scroll to position [79, 0]
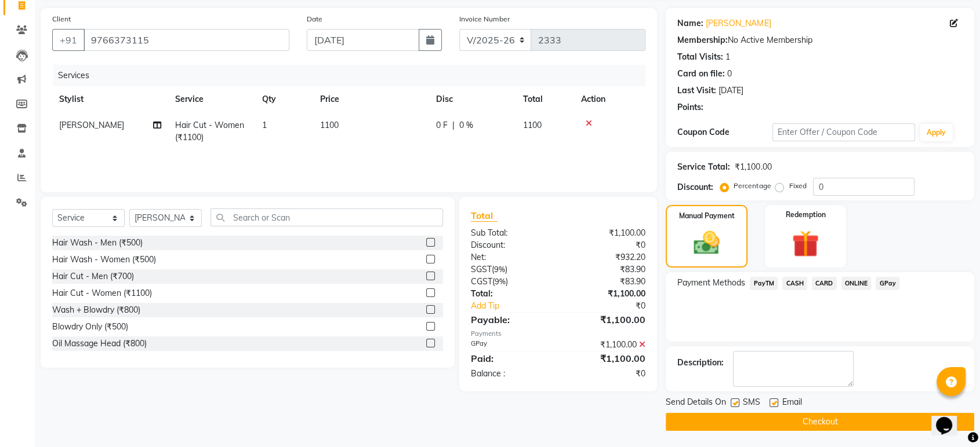
click at [734, 406] on label at bounding box center [734, 403] width 9 height 9
click at [734, 406] on input "checkbox" at bounding box center [734, 404] width 8 height 8
checkbox input "false"
click at [777, 405] on label at bounding box center [773, 403] width 9 height 9
click at [777, 405] on input "checkbox" at bounding box center [773, 404] width 8 height 8
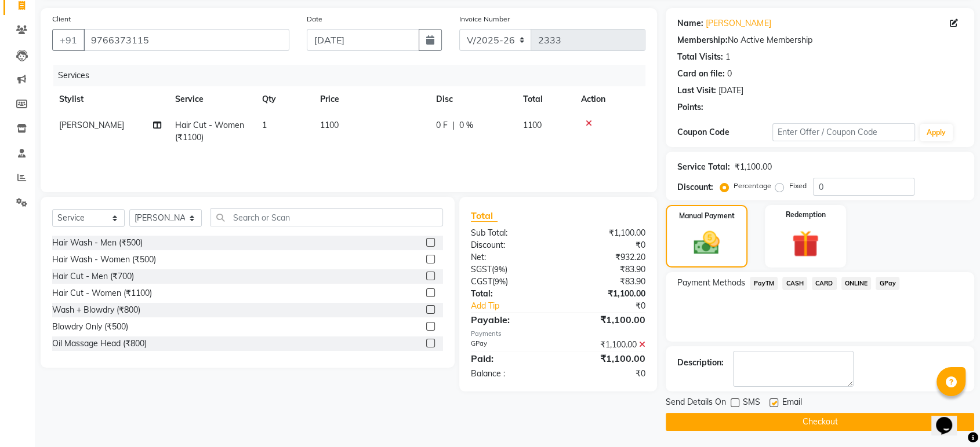
checkbox input "false"
click at [774, 423] on button "Checkout" at bounding box center [819, 422] width 308 height 18
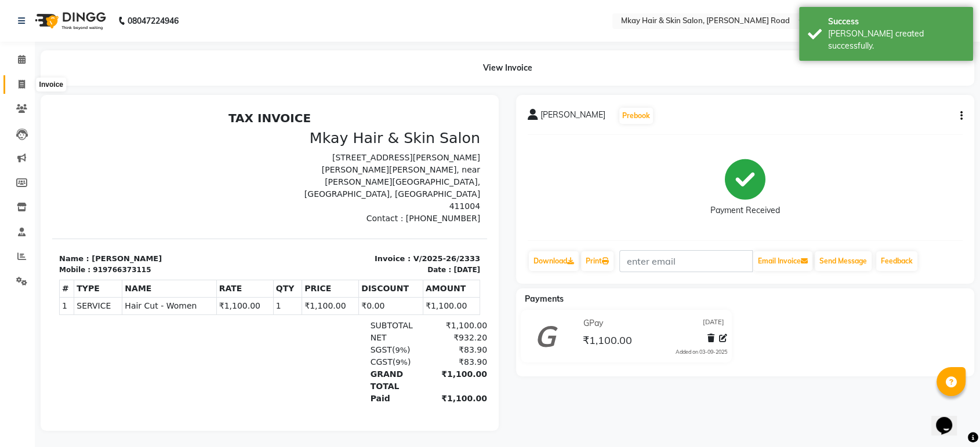
click at [21, 84] on icon at bounding box center [22, 84] width 6 height 9
select select "service"
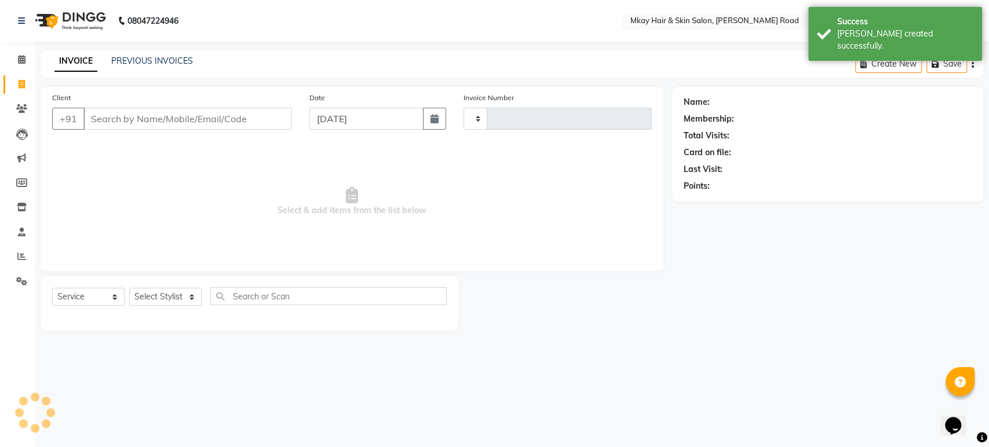
type input "2334"
select select "5258"
click at [134, 60] on link "PREVIOUS INVOICES" at bounding box center [152, 61] width 82 height 10
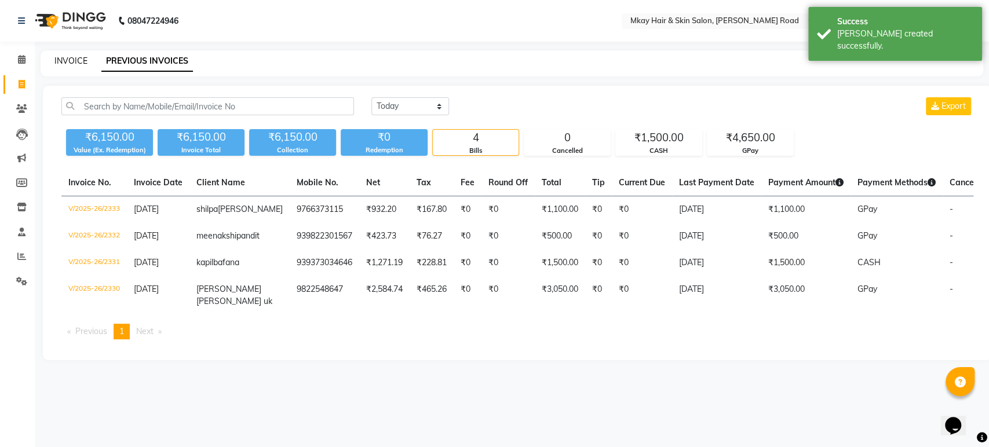
click at [60, 59] on link "INVOICE" at bounding box center [70, 61] width 33 height 10
select select "5258"
select select "service"
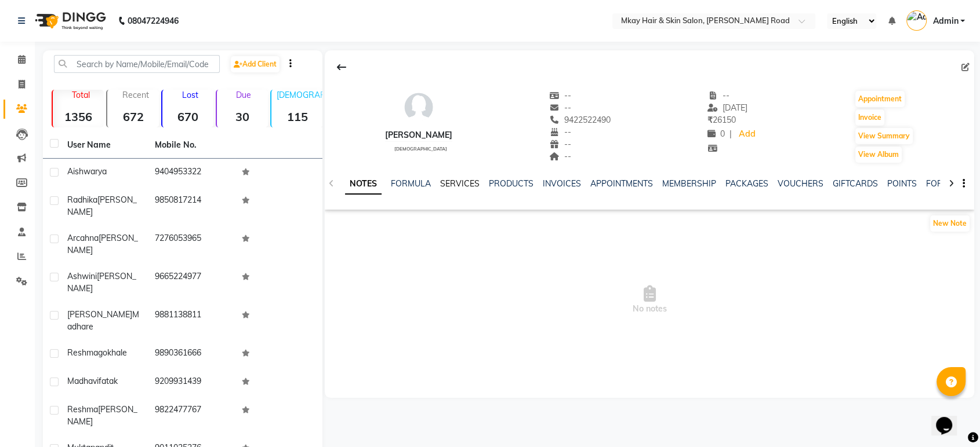
click at [472, 185] on link "SERVICES" at bounding box center [459, 184] width 39 height 10
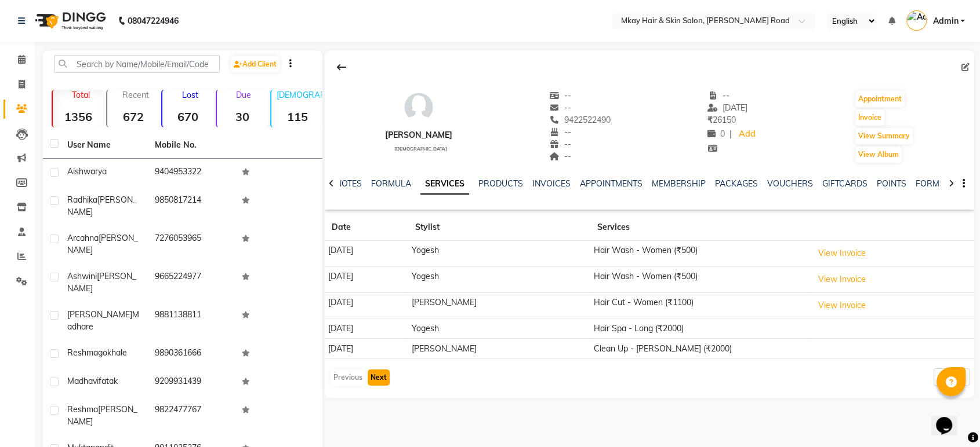
click at [379, 377] on button "Next" at bounding box center [378, 378] width 22 height 16
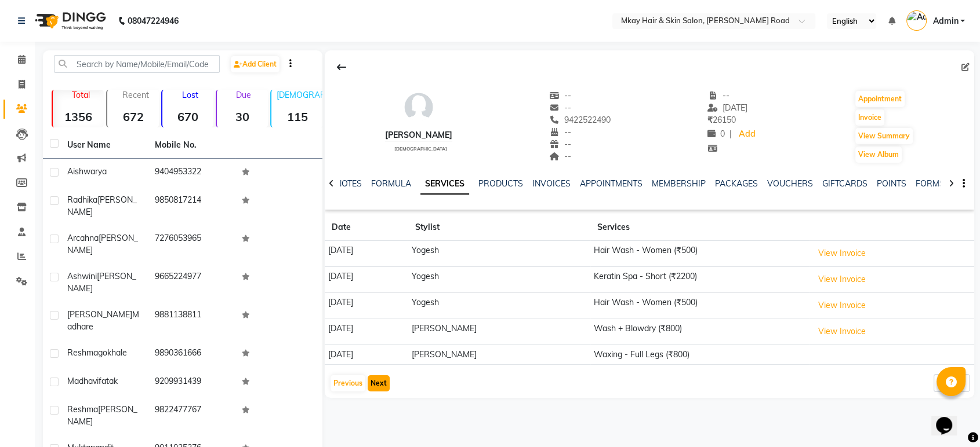
click at [384, 377] on button "Next" at bounding box center [378, 384] width 22 height 16
